Goal: Transaction & Acquisition: Purchase product/service

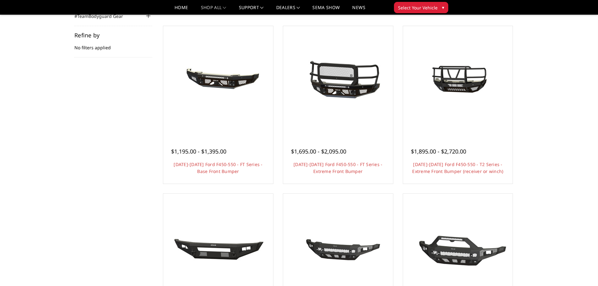
scroll to position [77, 0]
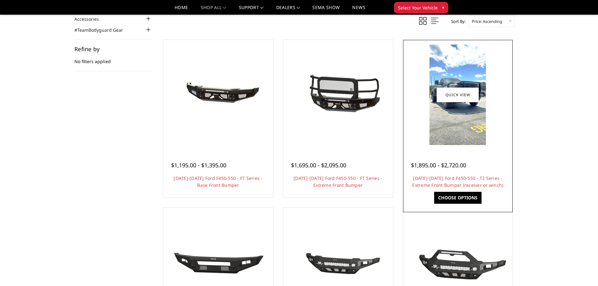
click at [454, 199] on link "Choose Options" at bounding box center [457, 198] width 47 height 12
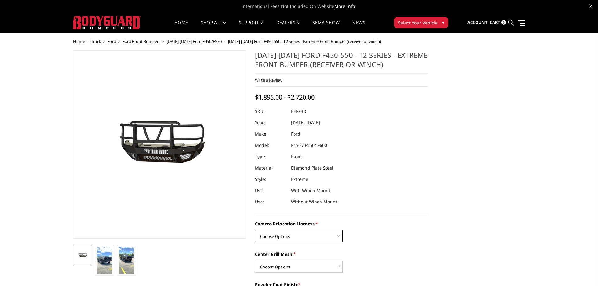
click at [337, 236] on select "Choose Options Without camera harness With camera harness" at bounding box center [299, 236] width 88 height 12
select select "3764"
click at [255, 230] on select "Choose Options Without camera harness With camera harness" at bounding box center [299, 236] width 88 height 12
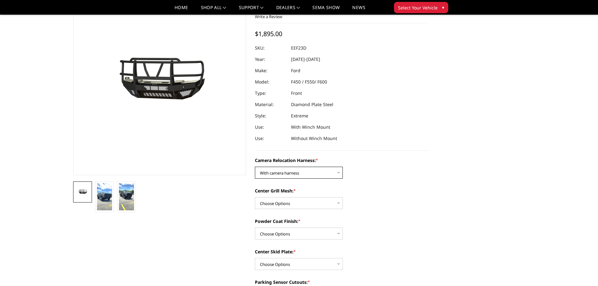
scroll to position [63, 0]
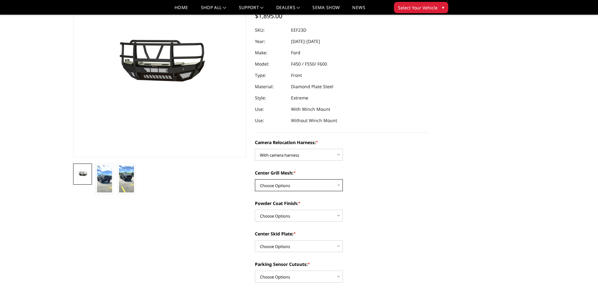
click at [337, 186] on select "Choose Options Without expanded metal With expanded metal" at bounding box center [299, 185] width 88 height 12
select select "3763"
click at [255, 179] on select "Choose Options Without expanded metal With expanded metal" at bounding box center [299, 185] width 88 height 12
click at [338, 215] on select "Choose Options Textured Black Powder Coat Gloss Black Powder Coat Bare Metal" at bounding box center [299, 216] width 88 height 12
select select "3760"
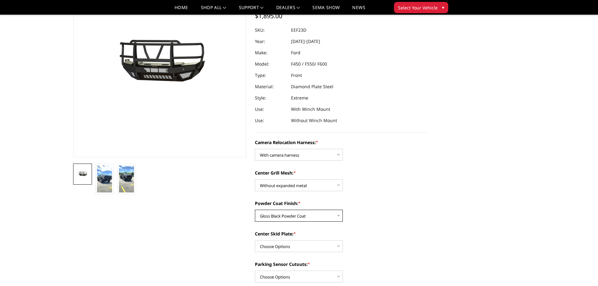
click at [255, 210] on select "Choose Options Textured Black Powder Coat Gloss Black Powder Coat Bare Metal" at bounding box center [299, 216] width 88 height 12
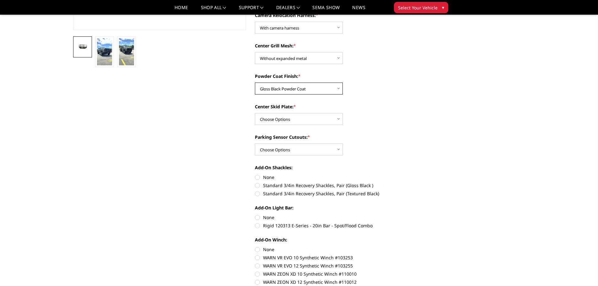
scroll to position [177, 0]
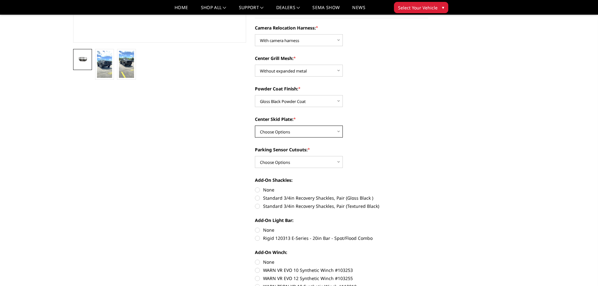
click at [337, 132] on select "Choose Options Winch Mount Skid Plate Standard Skid Plate (included) 2" Receive…" at bounding box center [299, 132] width 88 height 12
select select "3756"
click at [255, 126] on select "Choose Options Winch Mount Skid Plate Standard Skid Plate (included) 2" Receive…" at bounding box center [299, 132] width 88 height 12
click at [340, 162] on select "Choose Options Yes - With Parking Sensor Cutouts" at bounding box center [299, 162] width 88 height 12
select select "3755"
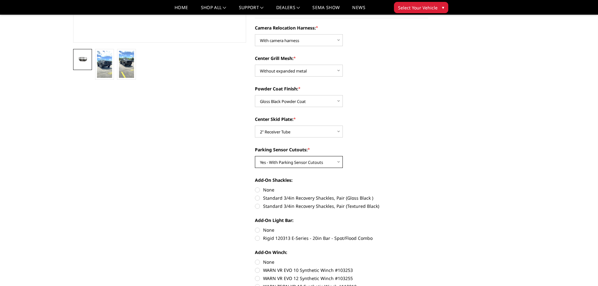
click at [255, 156] on select "Choose Options Yes - With Parking Sensor Cutouts" at bounding box center [299, 162] width 88 height 12
click at [257, 189] on label "None" at bounding box center [341, 190] width 173 height 7
click at [255, 187] on input "None" at bounding box center [255, 187] width 0 height 0
radio input "true"
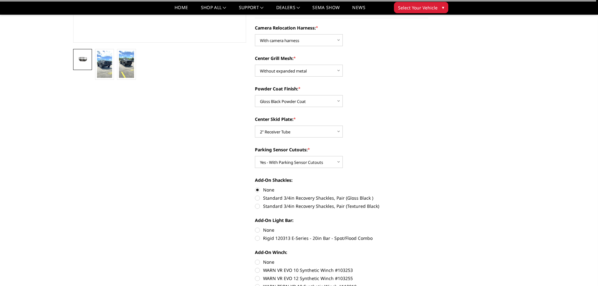
click at [257, 231] on label "None" at bounding box center [341, 230] width 173 height 7
click at [255, 227] on input "None" at bounding box center [255, 227] width 0 height 0
radio input "true"
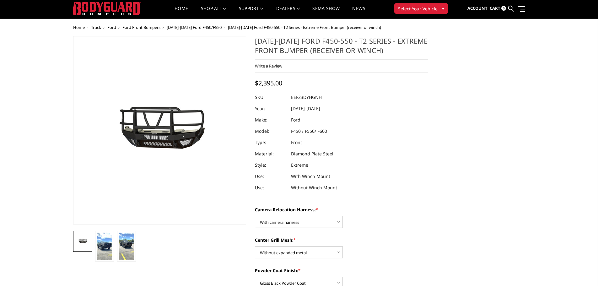
scroll to position [5, 0]
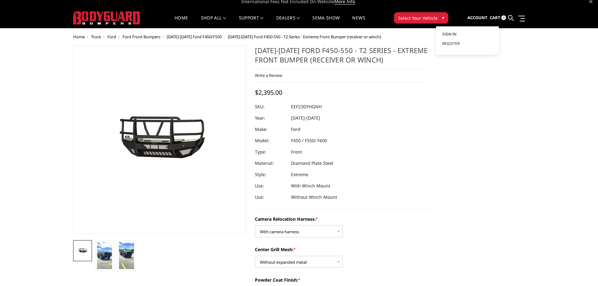
click at [448, 34] on span "Sign in" at bounding box center [449, 33] width 14 height 5
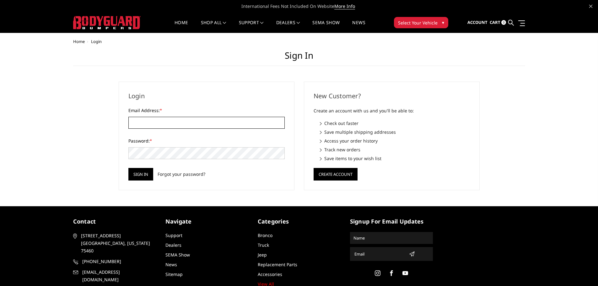
click at [137, 124] on input "Email Address: *" at bounding box center [206, 123] width 156 height 12
type input "[EMAIL_ADDRESS][DOMAIN_NAME]"
drag, startPoint x: 192, startPoint y: 122, endPoint x: 123, endPoint y: 124, distance: 68.8
click at [123, 124] on div "Login Email Address: * [EMAIL_ADDRESS][DOMAIN_NAME] Password: * Sign in Forgot …" at bounding box center [207, 136] width 176 height 109
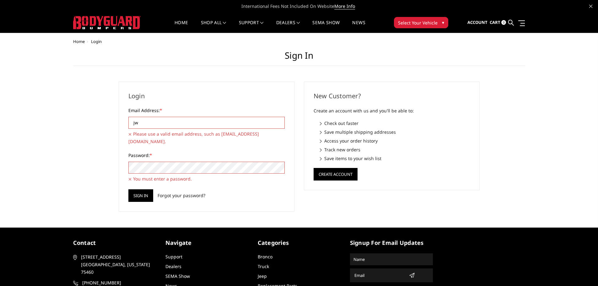
type input "j"
click at [140, 123] on input "Email Address: *" at bounding box center [206, 123] width 156 height 12
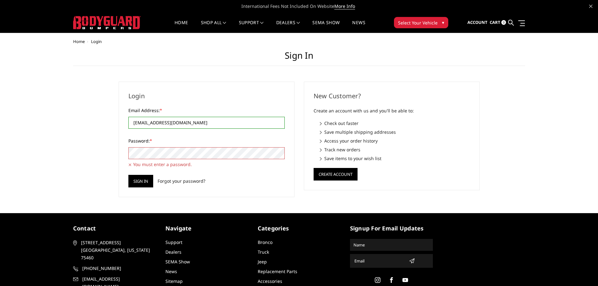
type input "[EMAIL_ADDRESS][DOMAIN_NAME]"
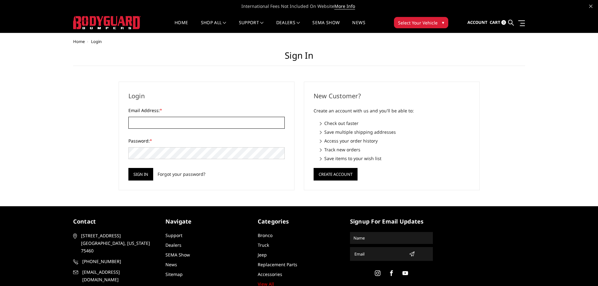
click at [139, 123] on input "Email Address: *" at bounding box center [206, 123] width 156 height 12
type input "[EMAIL_ADDRESS][DOMAIN_NAME]"
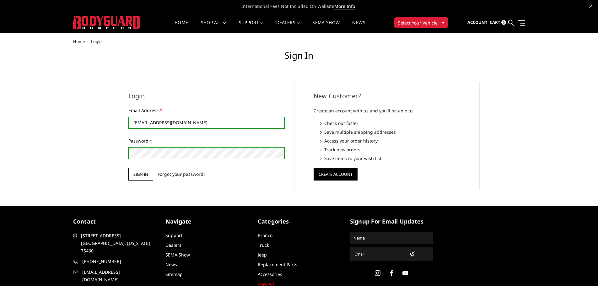
click at [136, 175] on input "Sign in" at bounding box center [140, 174] width 25 height 13
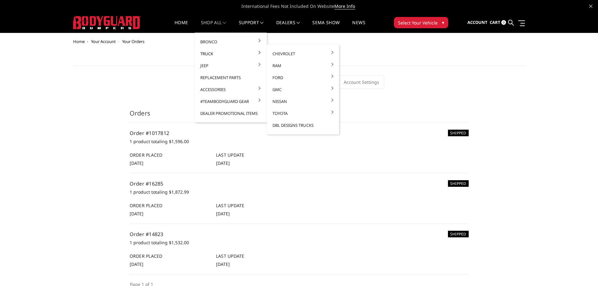
click at [210, 53] on link "Truck" at bounding box center [230, 54] width 67 height 12
